Goal: Task Accomplishment & Management: Complete application form

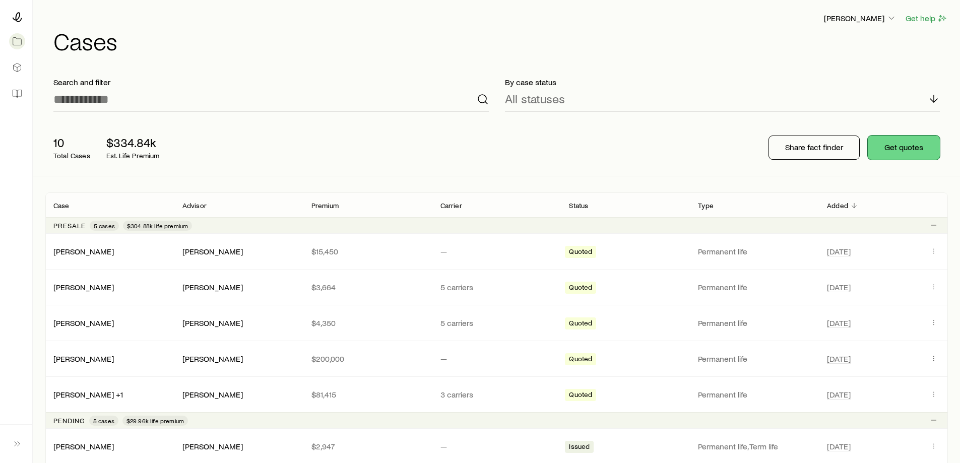
click at [915, 150] on button "Get quotes" at bounding box center [904, 148] width 72 height 24
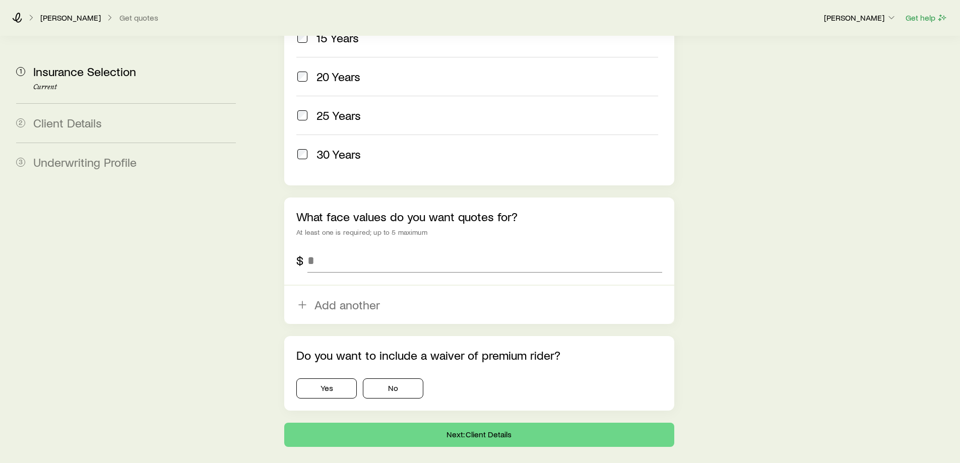
scroll to position [554, 0]
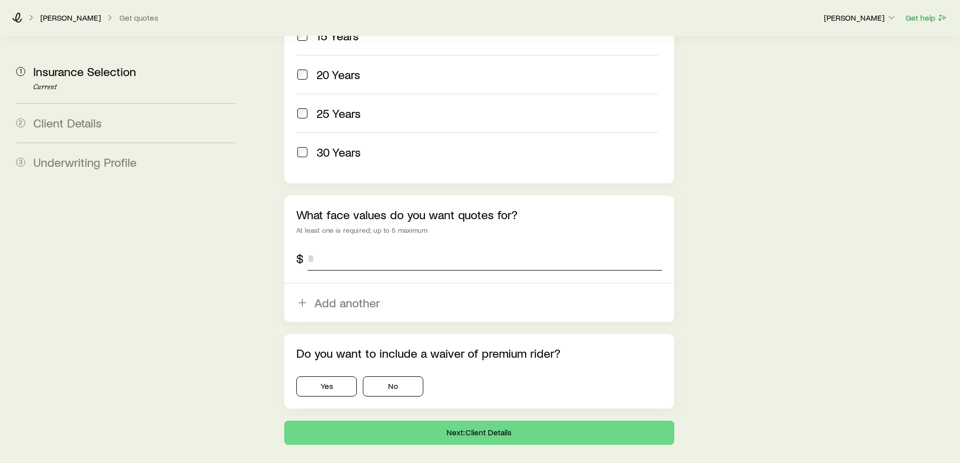
click at [433, 246] on input "tel" at bounding box center [484, 258] width 354 height 24
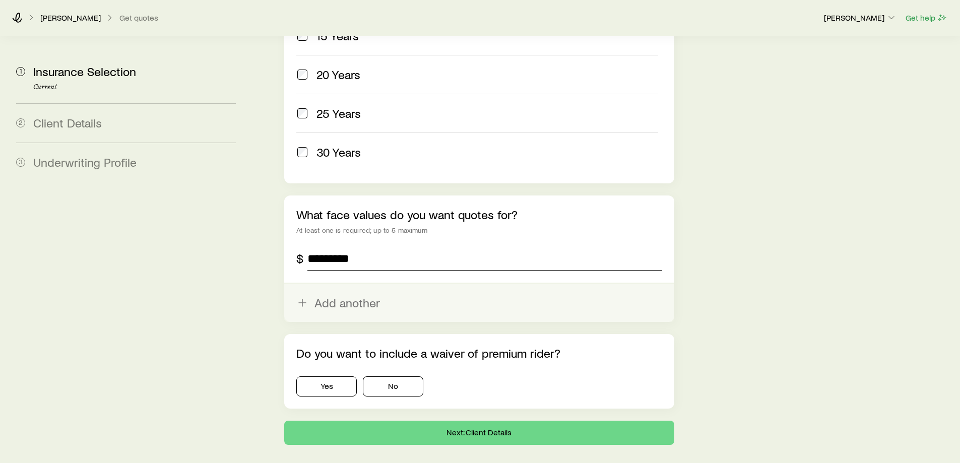
type input "*********"
click at [424, 284] on button "Add another" at bounding box center [479, 303] width 390 height 38
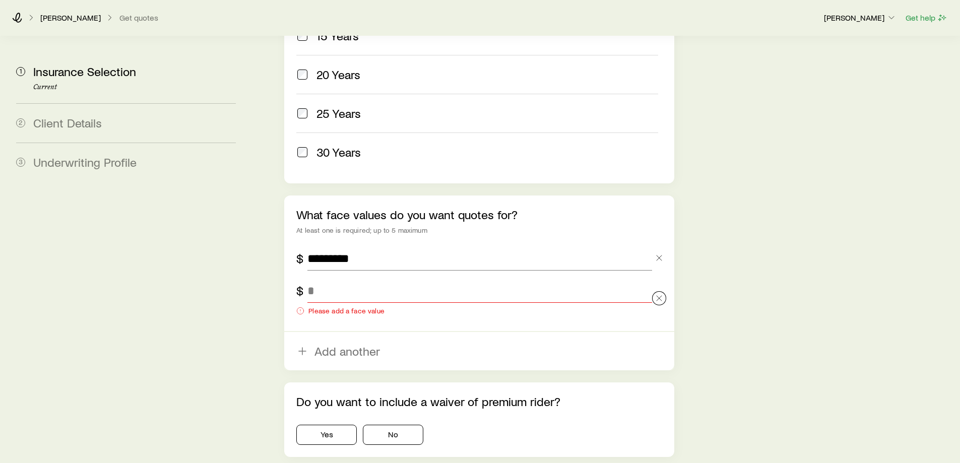
click at [657, 279] on div at bounding box center [659, 299] width 14 height 40
click at [657, 293] on icon "button" at bounding box center [659, 298] width 10 height 10
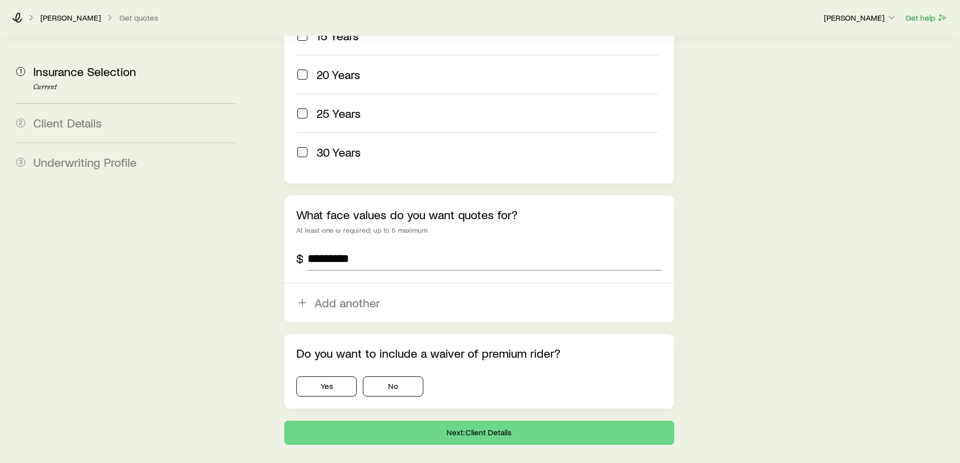
scroll to position [576, 0]
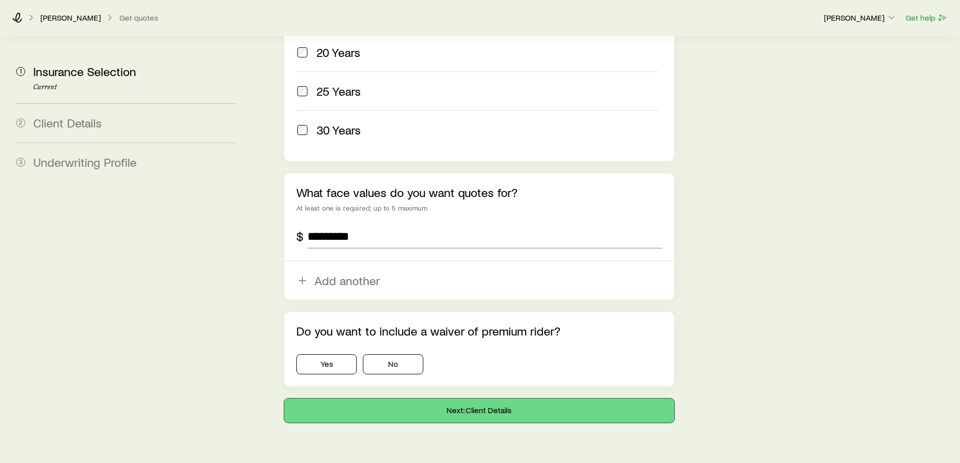
click at [421, 399] on button "Next: Client Details" at bounding box center [479, 411] width 390 height 24
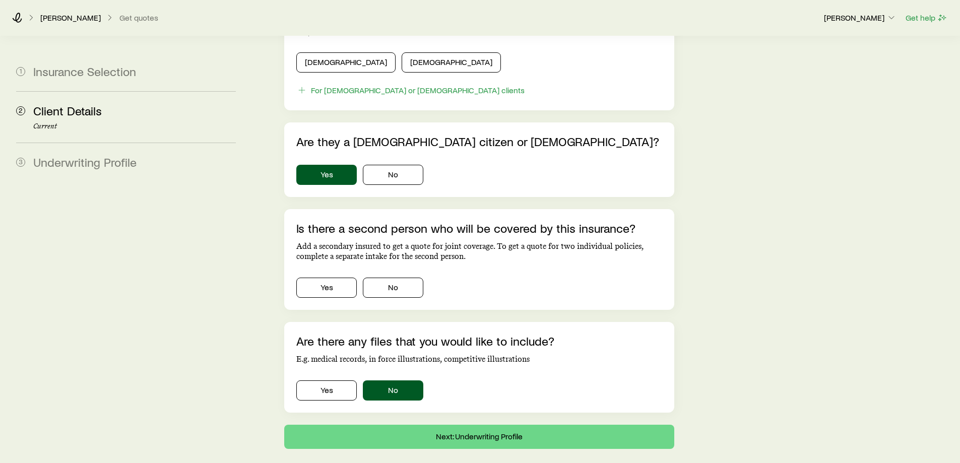
scroll to position [595, 0]
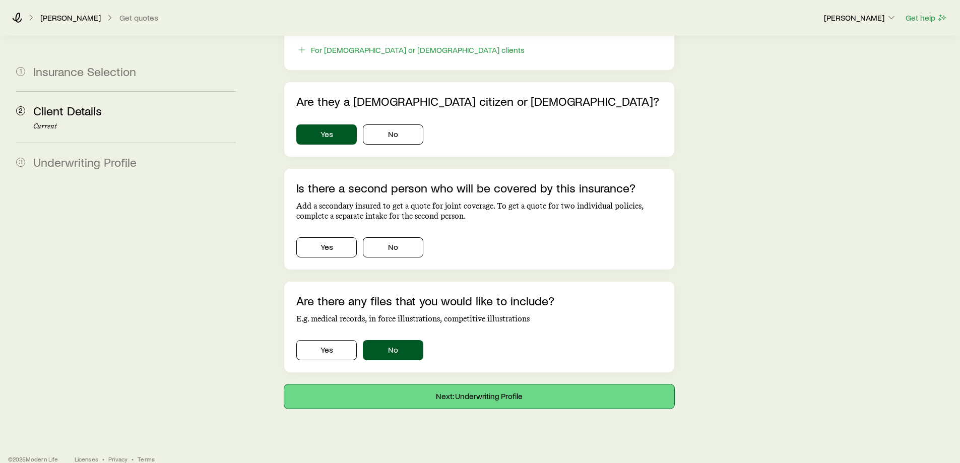
click at [514, 388] on button "Next: Underwriting Profile" at bounding box center [479, 396] width 390 height 24
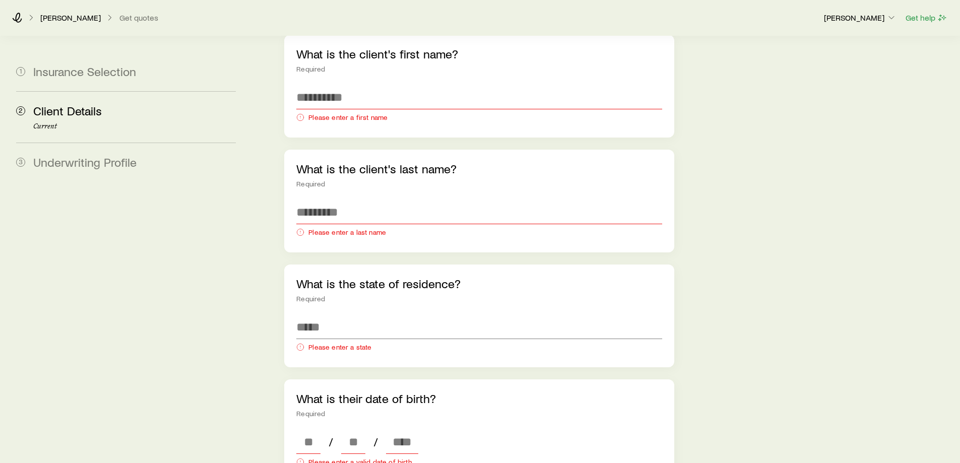
scroll to position [162, 0]
click at [57, 19] on p "[PERSON_NAME]" at bounding box center [70, 18] width 60 height 10
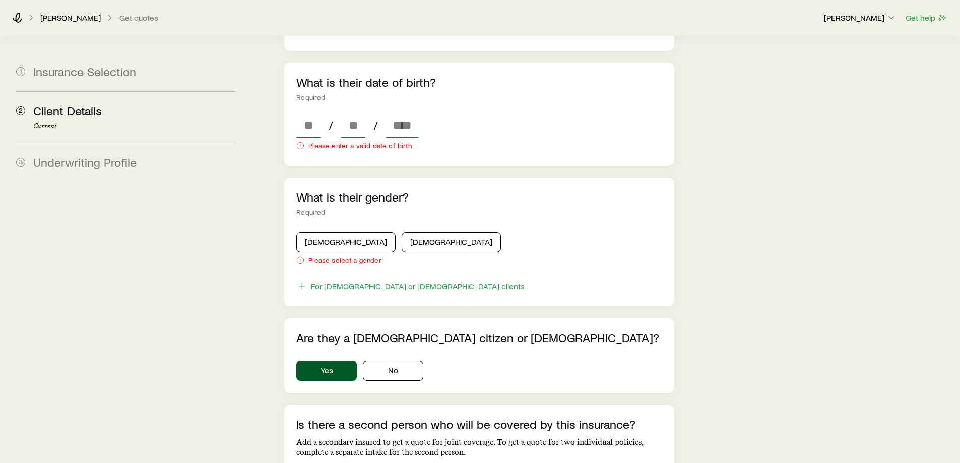
scroll to position [717, 0]
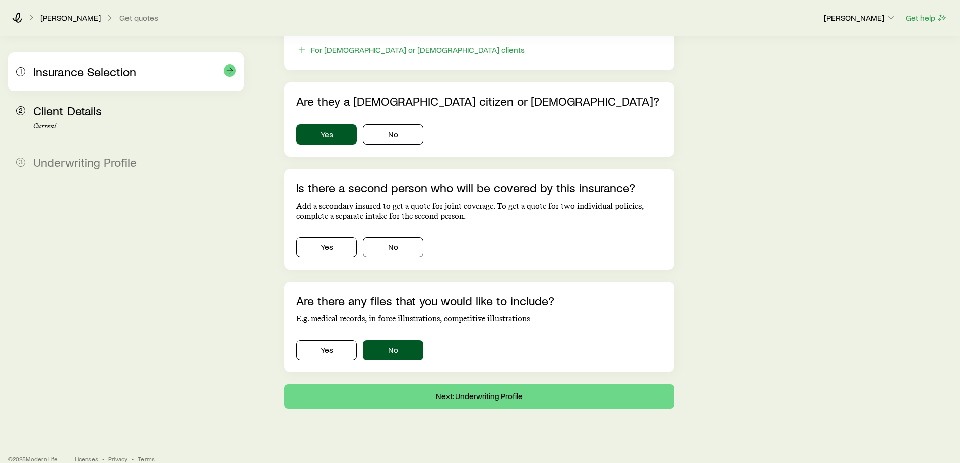
click at [78, 74] on span "Insurance Selection" at bounding box center [84, 71] width 103 height 15
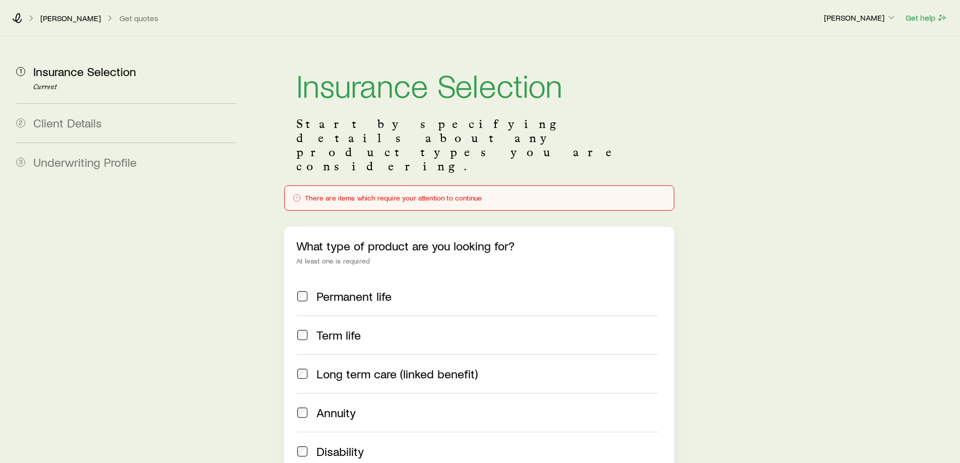
click at [57, 22] on p "[PERSON_NAME]" at bounding box center [70, 18] width 60 height 10
click at [18, 19] on icon at bounding box center [17, 18] width 10 height 10
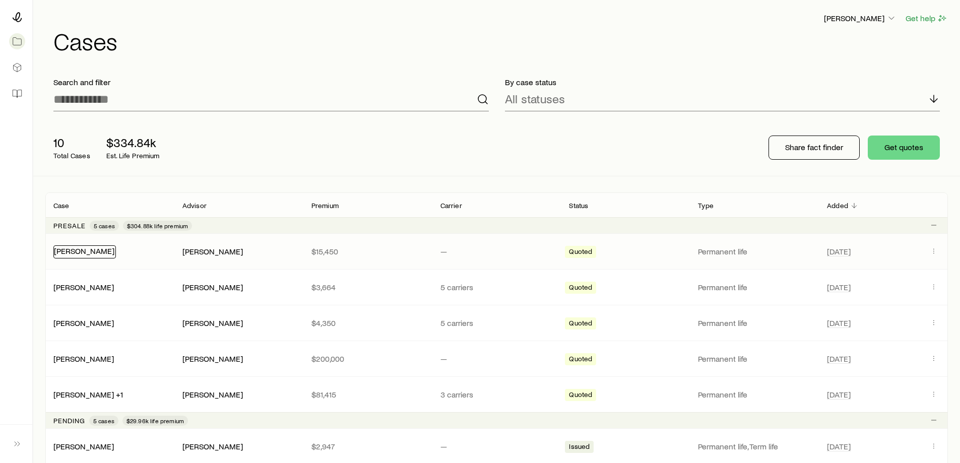
click at [109, 255] on link "[PERSON_NAME]" at bounding box center [84, 251] width 60 height 10
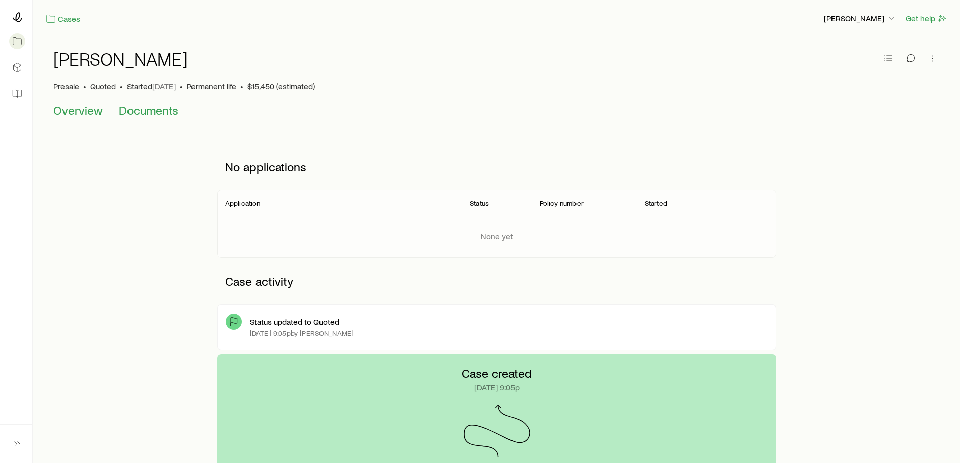
click at [144, 115] on span "Documents" at bounding box center [148, 110] width 59 height 14
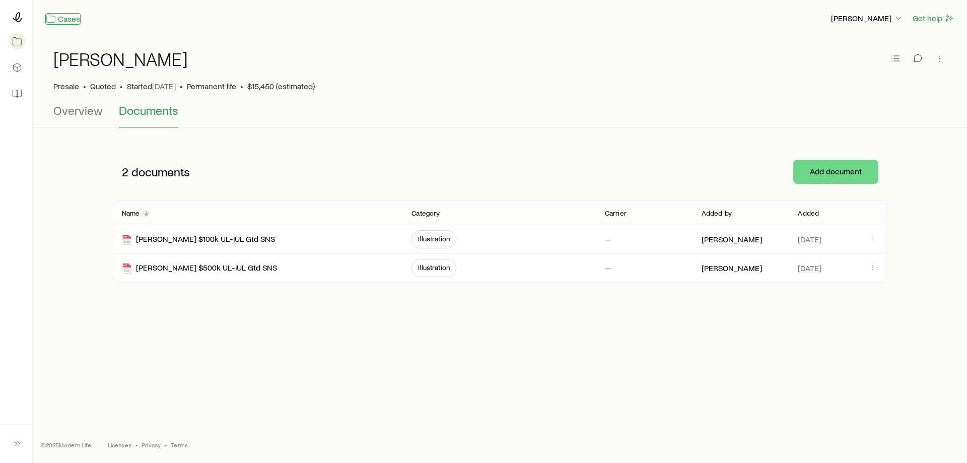
click at [64, 23] on link "Cases" at bounding box center [62, 19] width 35 height 12
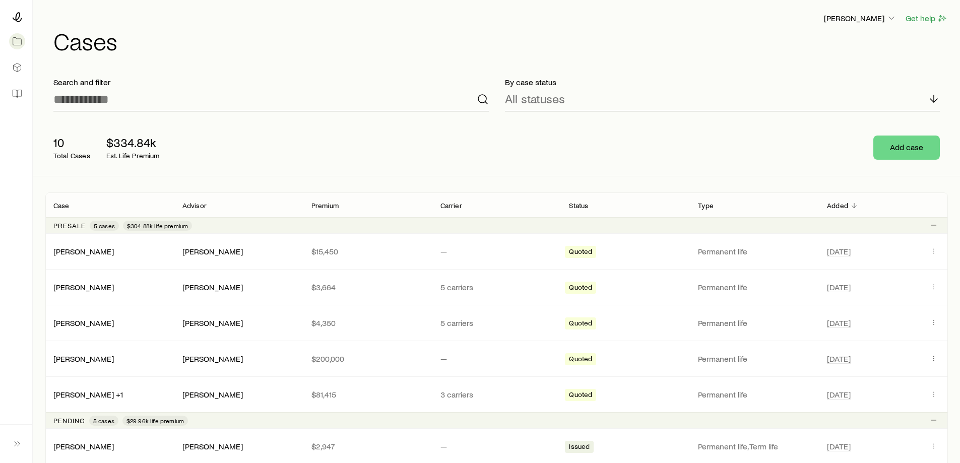
click at [22, 17] on div at bounding box center [16, 17] width 16 height 18
click at [833, 150] on p "Share fact finder" at bounding box center [814, 147] width 58 height 10
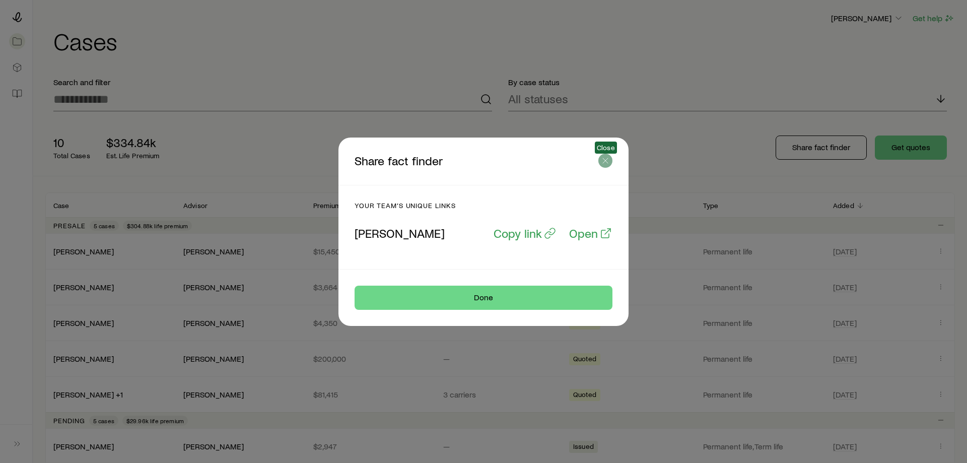
click at [607, 161] on icon "button" at bounding box center [606, 161] width 10 height 10
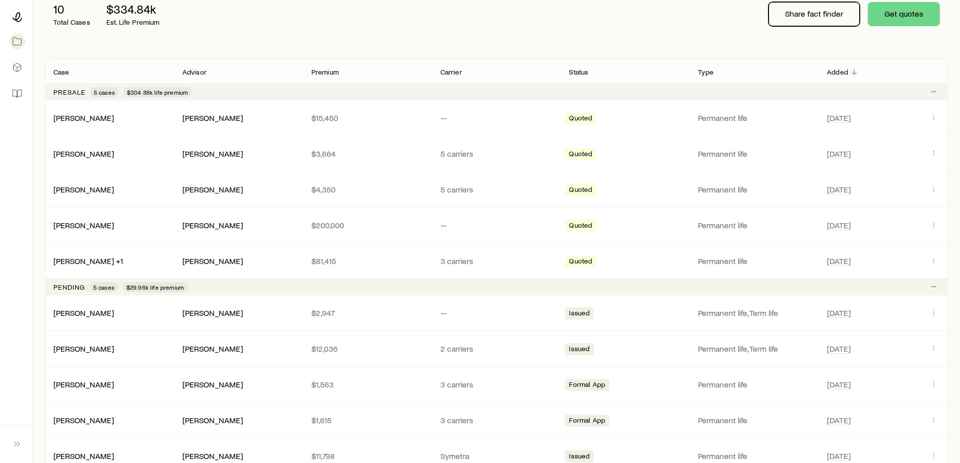
scroll to position [252, 0]
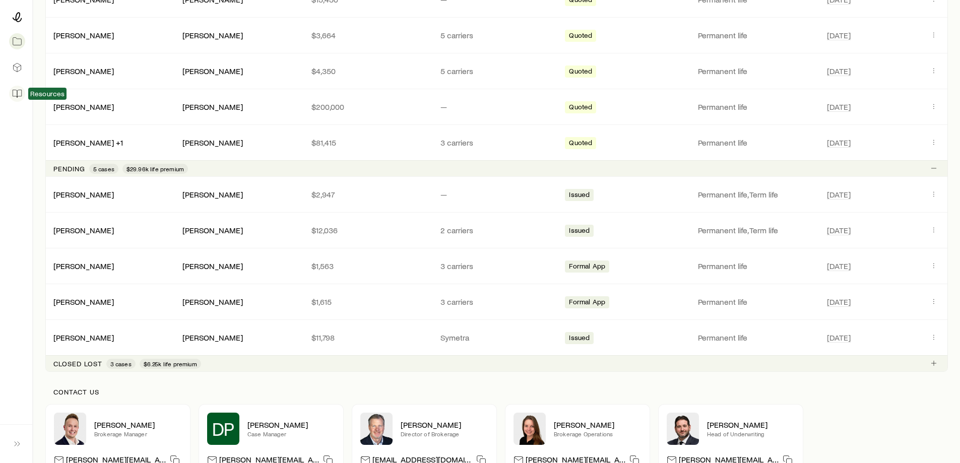
click at [18, 93] on icon at bounding box center [17, 94] width 10 height 10
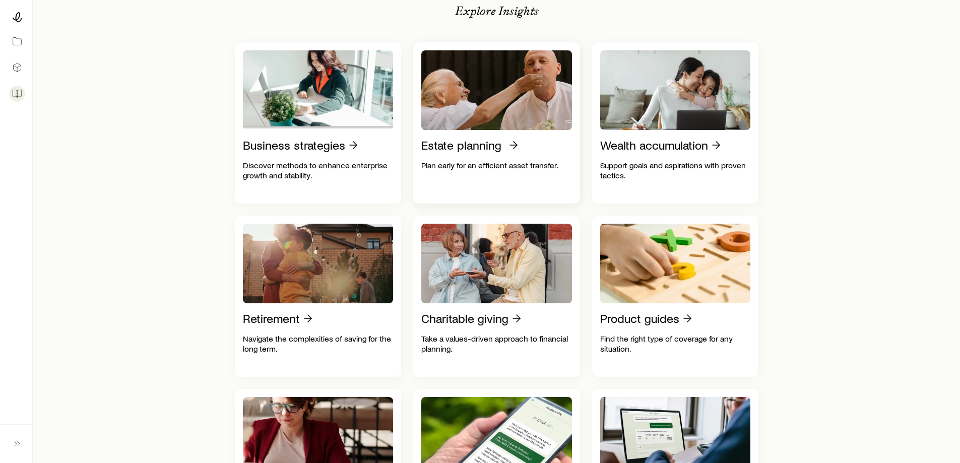
scroll to position [202, 0]
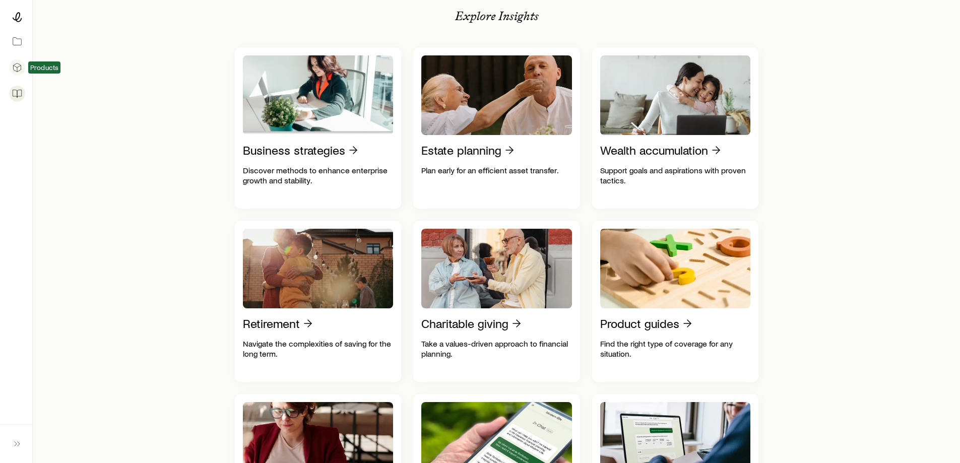
click at [21, 71] on icon at bounding box center [17, 67] width 10 height 10
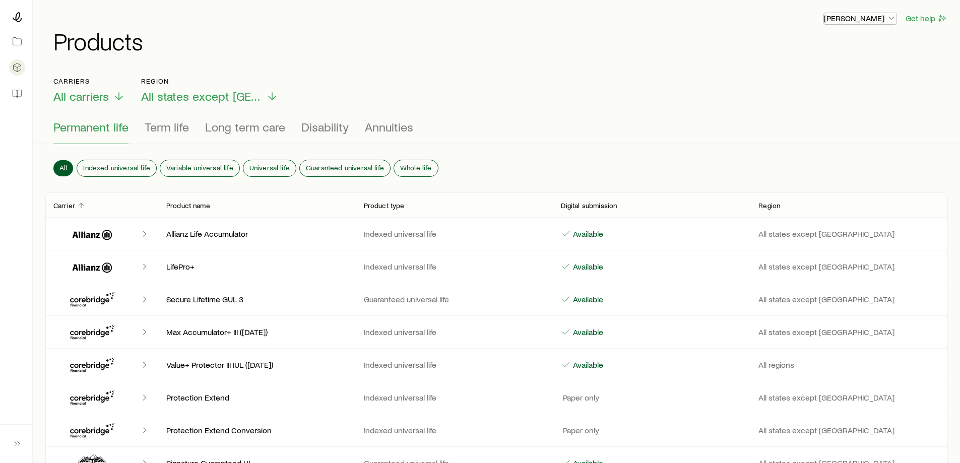
click at [872, 21] on p "[PERSON_NAME]" at bounding box center [860, 18] width 73 height 10
click at [857, 48] on button "Sign out" at bounding box center [837, 46] width 113 height 18
